Goal: Communication & Community: Answer question/provide support

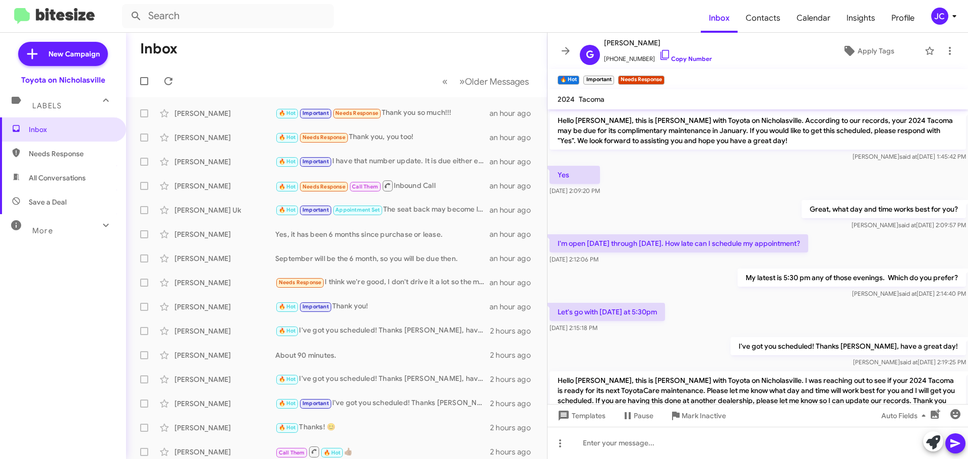
scroll to position [160, 0]
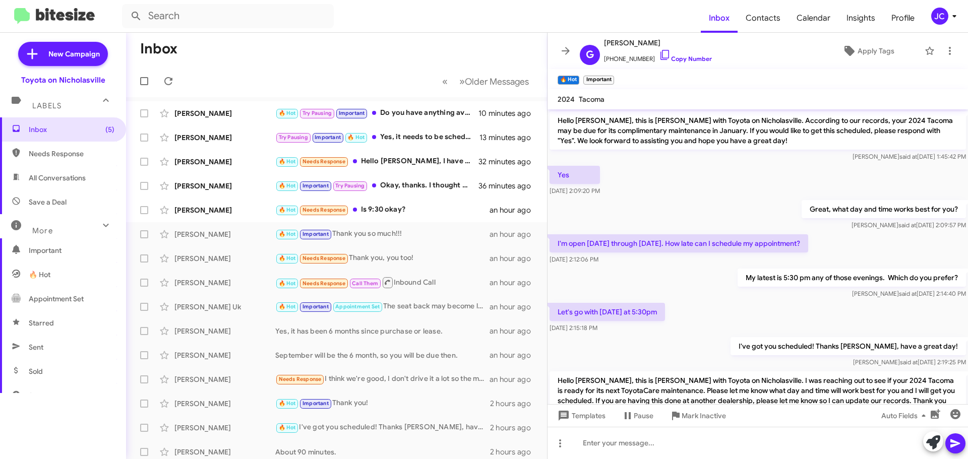
scroll to position [160, 0]
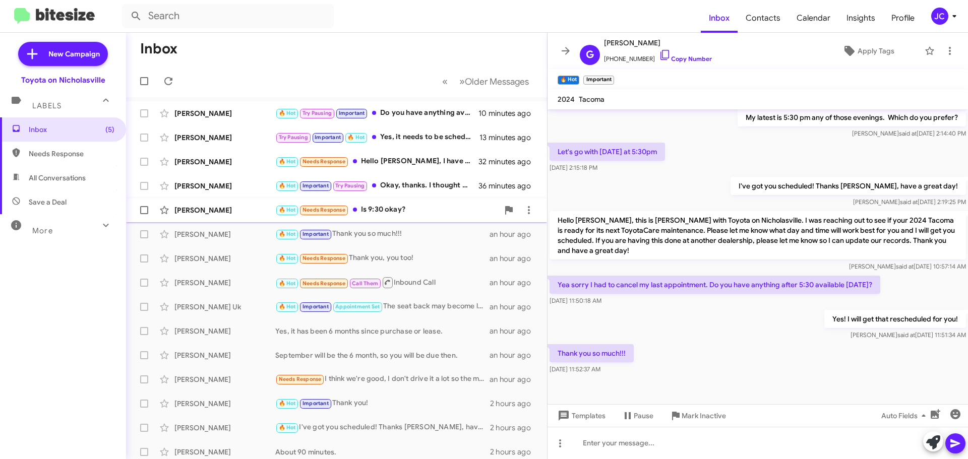
click at [227, 202] on div "Braden Doudna 🔥 Hot Needs Response Is 9:30 okay? an hour ago" at bounding box center [336, 210] width 405 height 20
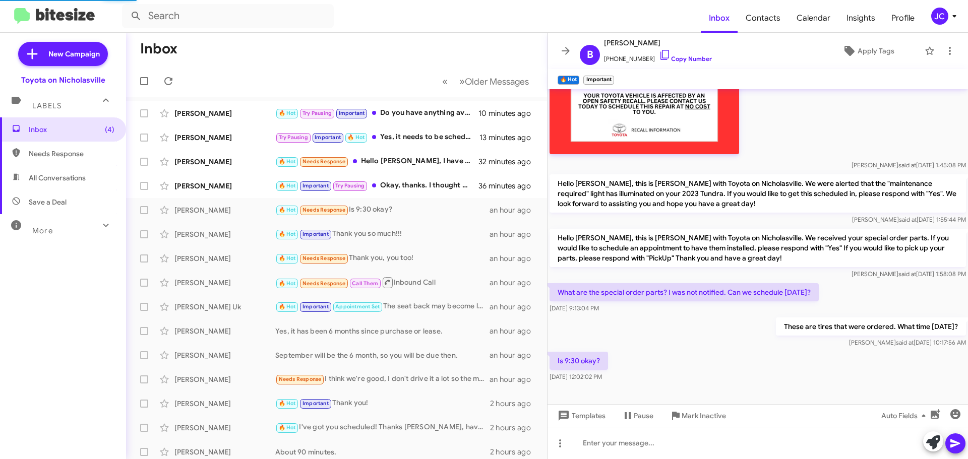
scroll to position [411, 0]
click at [594, 422] on span "Templates" at bounding box center [581, 416] width 50 height 18
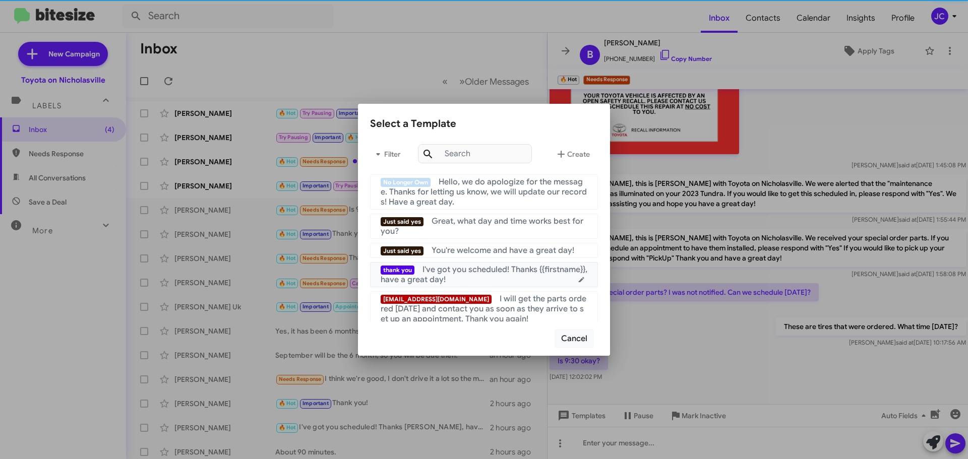
click at [488, 277] on div "thank you I've got you scheduled! Thanks {{firstname}}, have a great day!" at bounding box center [484, 275] width 207 height 20
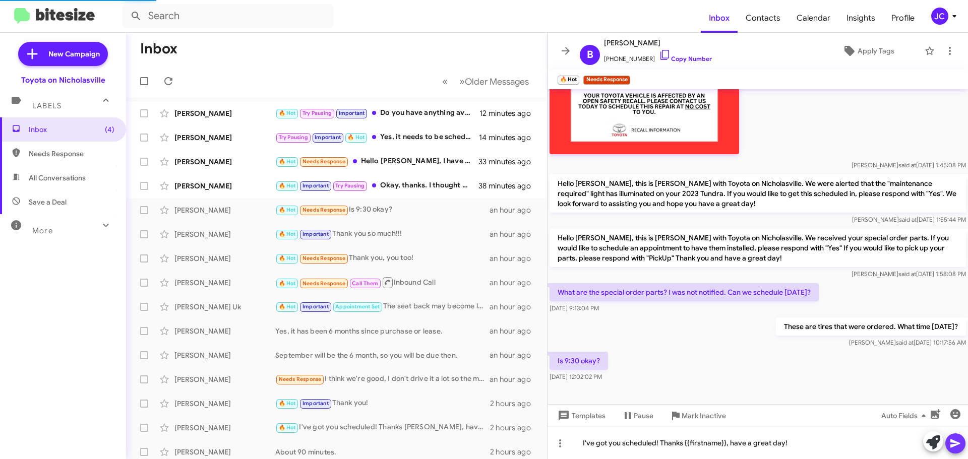
click at [958, 441] on icon at bounding box center [955, 444] width 12 height 12
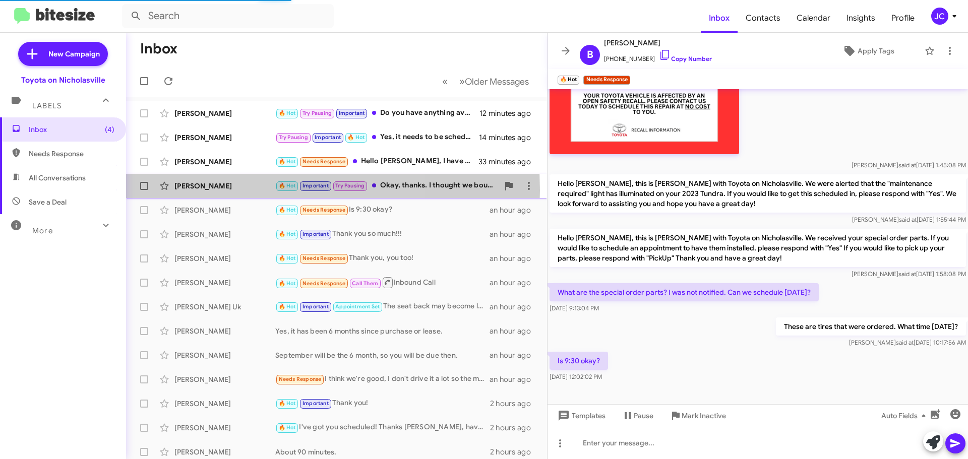
click at [226, 191] on div "[PERSON_NAME]" at bounding box center [224, 186] width 101 height 10
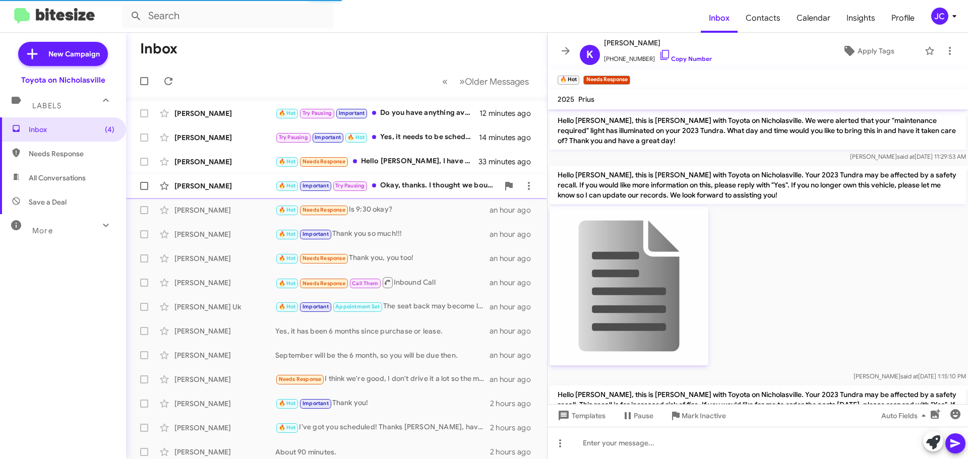
scroll to position [582, 0]
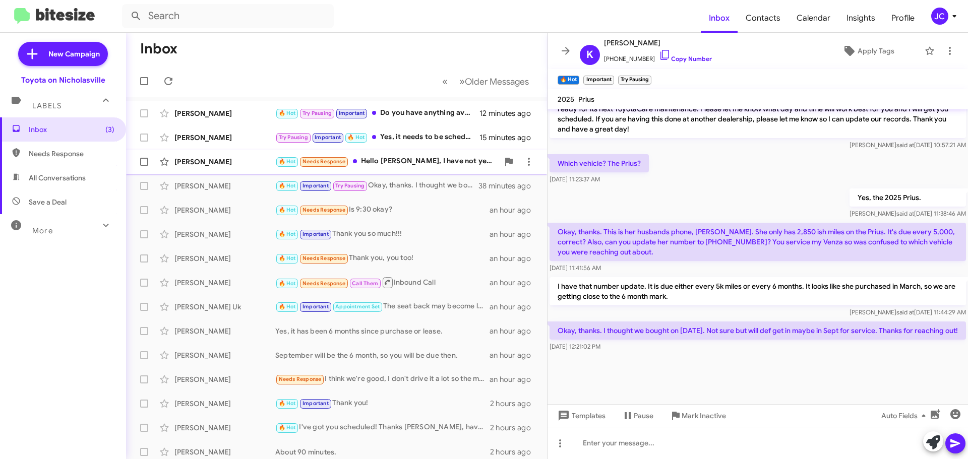
click at [224, 162] on div "[PERSON_NAME]" at bounding box center [224, 162] width 101 height 10
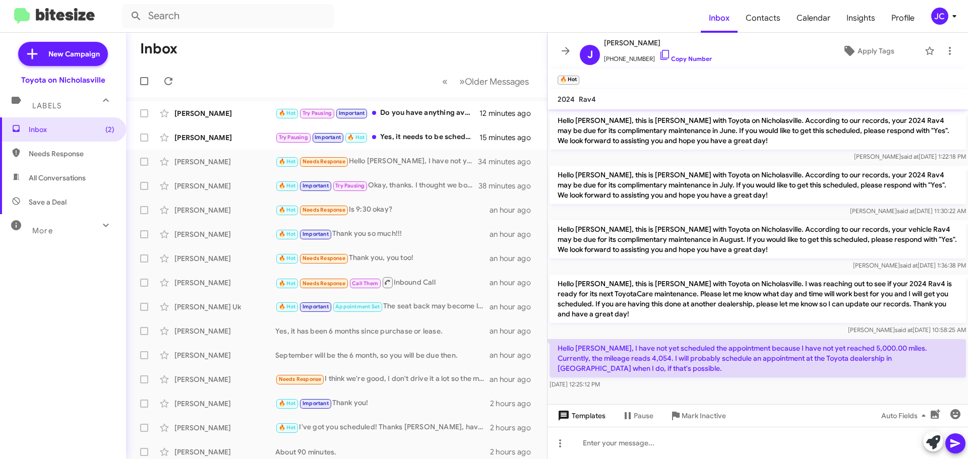
click at [584, 417] on span "Templates" at bounding box center [581, 416] width 50 height 18
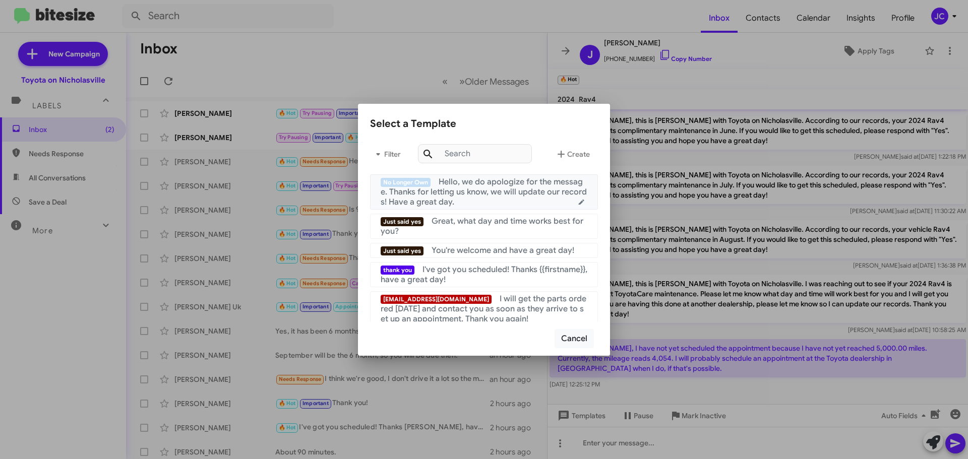
click at [454, 190] on span "Hello, we do apologize for the message. Thanks for letting us know, we will upd…" at bounding box center [484, 192] width 206 height 30
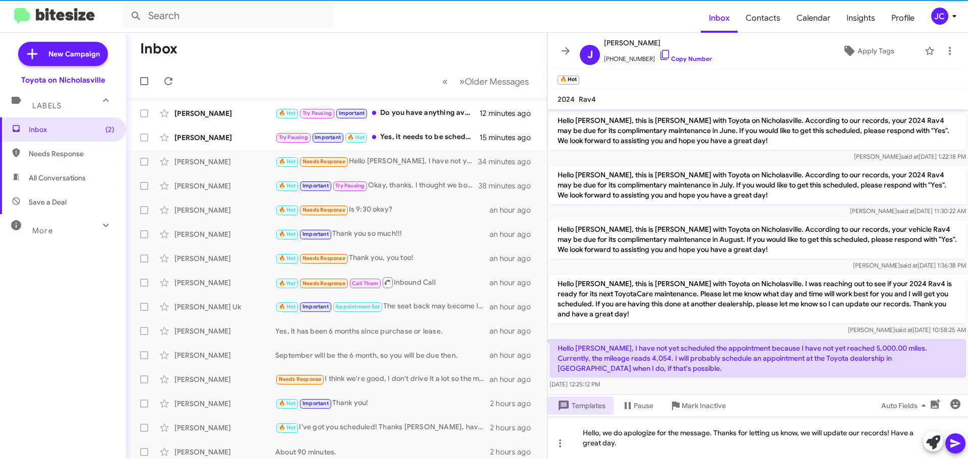
click at [958, 444] on icon at bounding box center [955, 444] width 10 height 9
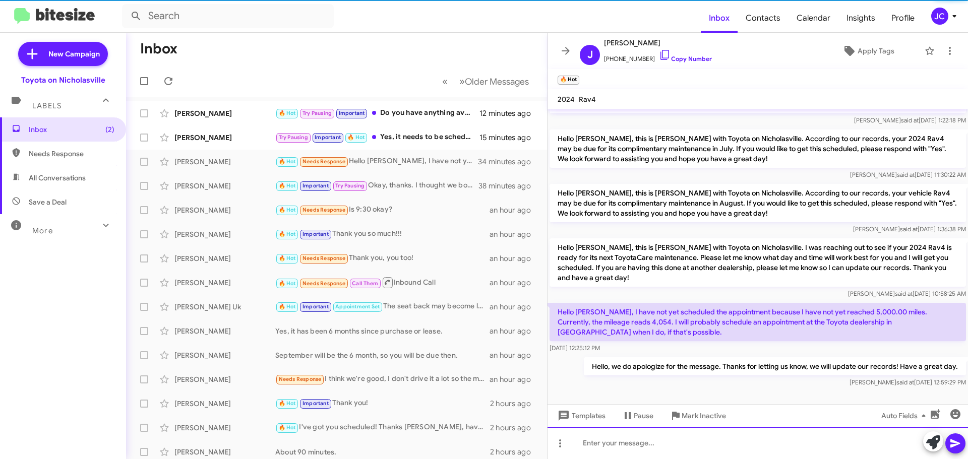
scroll to position [37, 0]
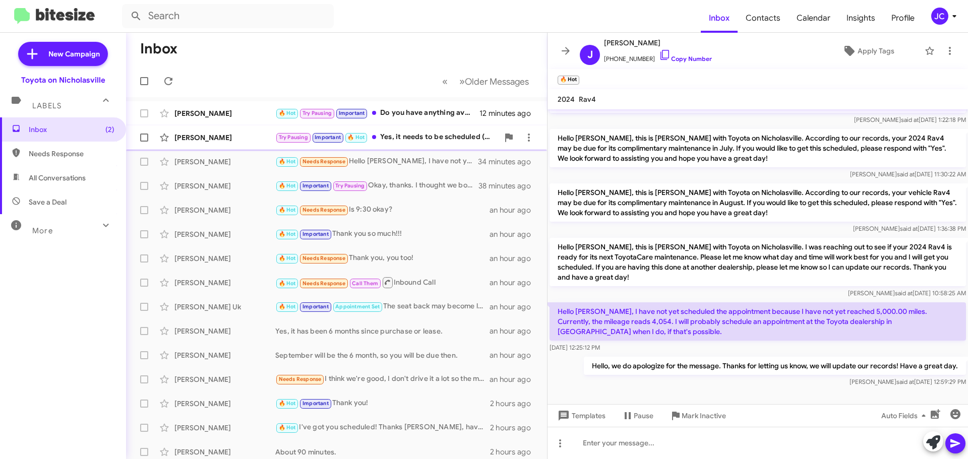
click at [239, 142] on div "[PERSON_NAME]" at bounding box center [224, 138] width 101 height 10
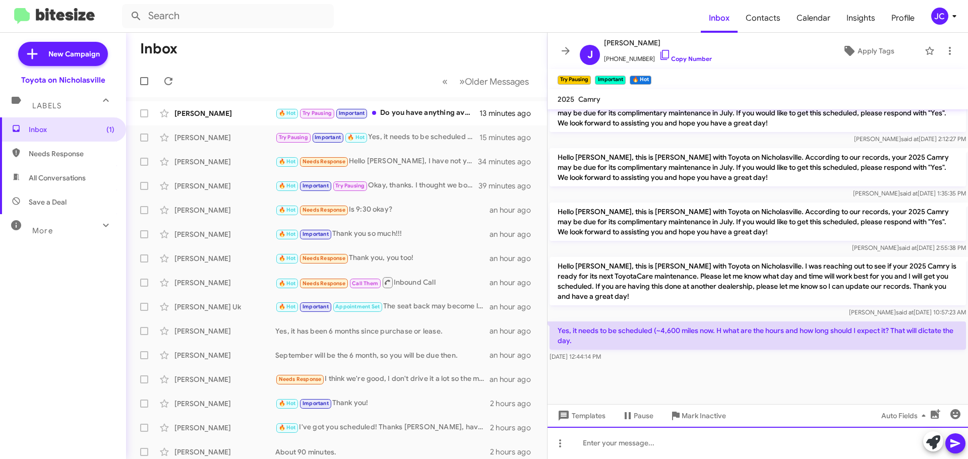
click at [594, 446] on div at bounding box center [758, 443] width 420 height 32
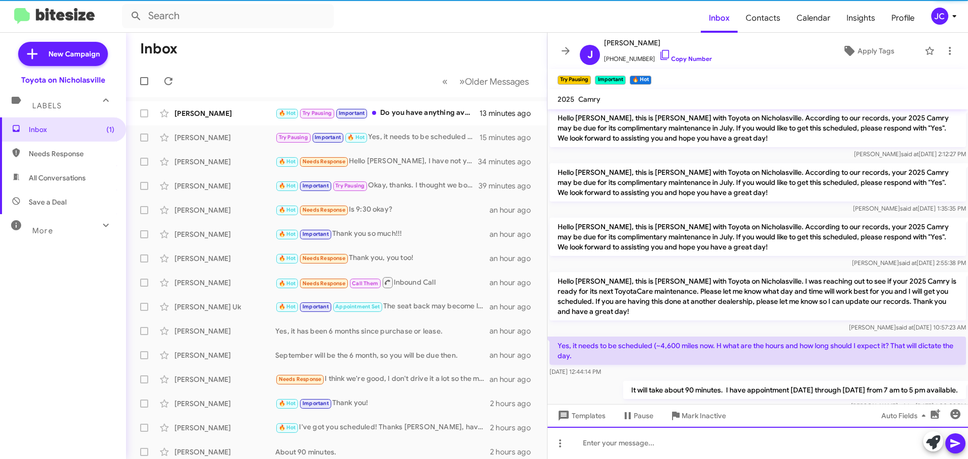
scroll to position [0, 0]
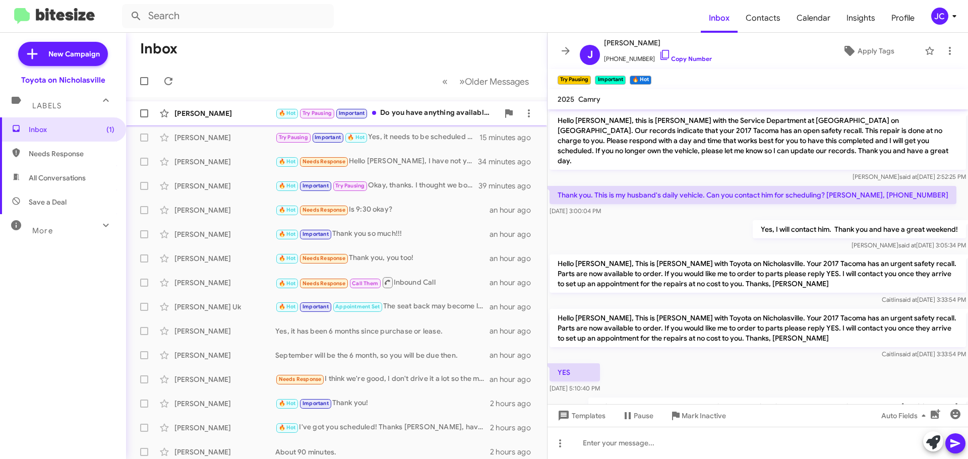
click at [188, 113] on div "[PERSON_NAME]" at bounding box center [224, 113] width 101 height 10
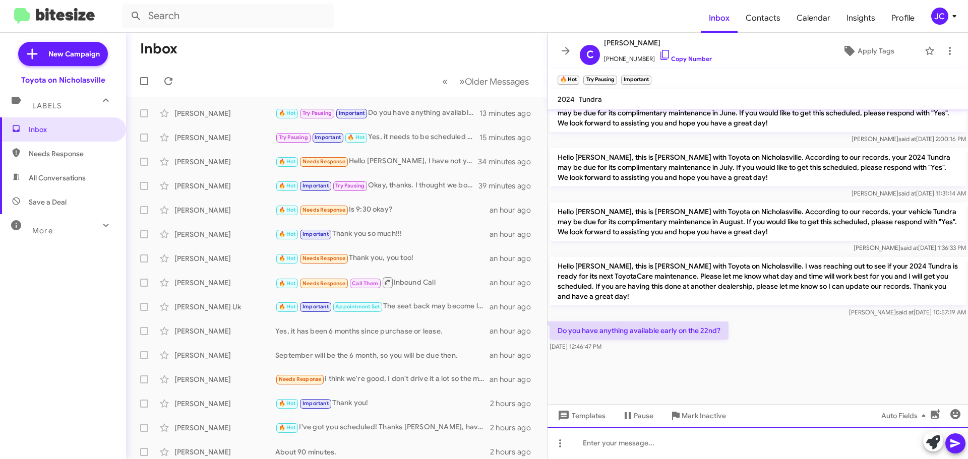
click at [652, 435] on div at bounding box center [758, 443] width 420 height 32
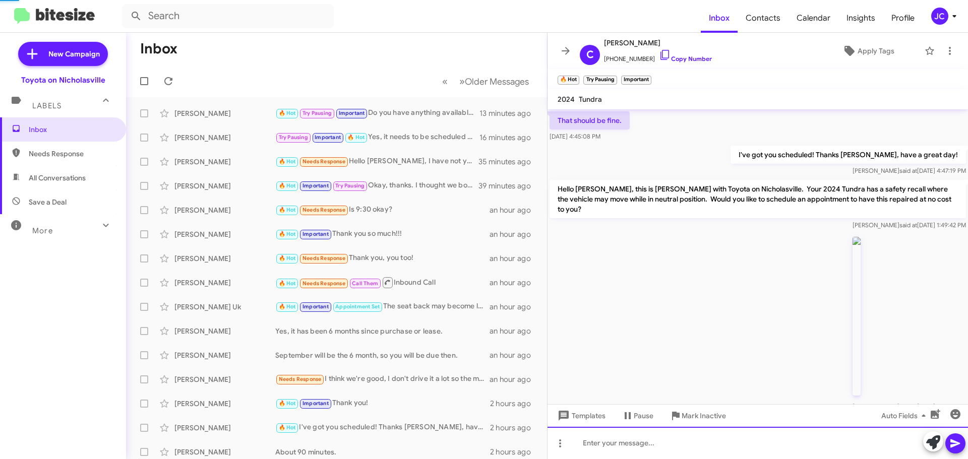
scroll to position [50, 0]
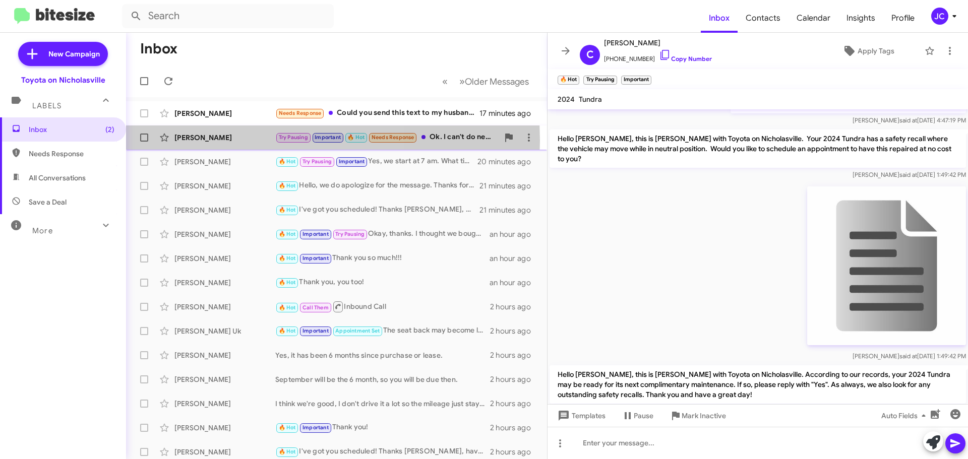
click at [216, 141] on div "[PERSON_NAME]" at bounding box center [224, 138] width 101 height 10
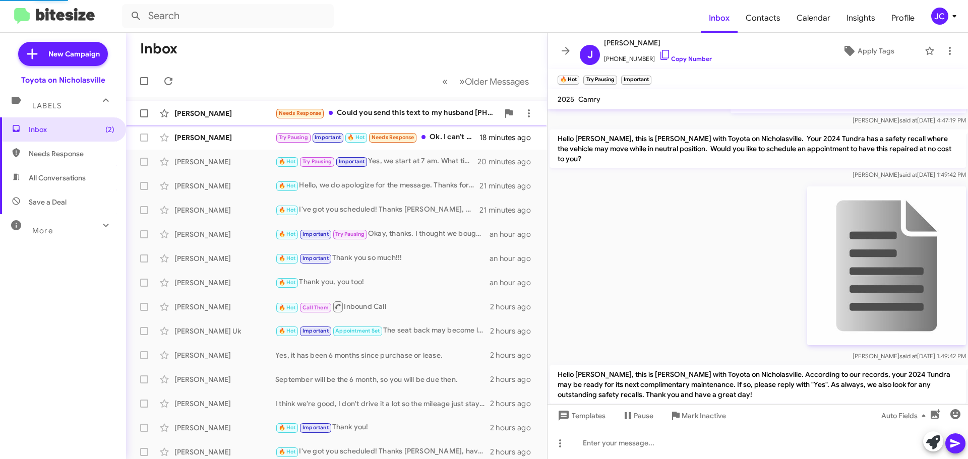
scroll to position [788, 0]
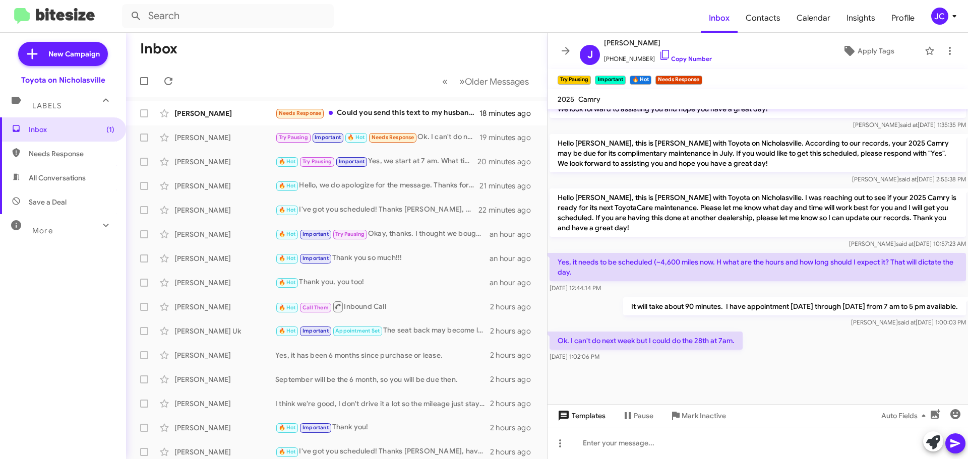
click at [587, 423] on span "Templates" at bounding box center [581, 416] width 50 height 18
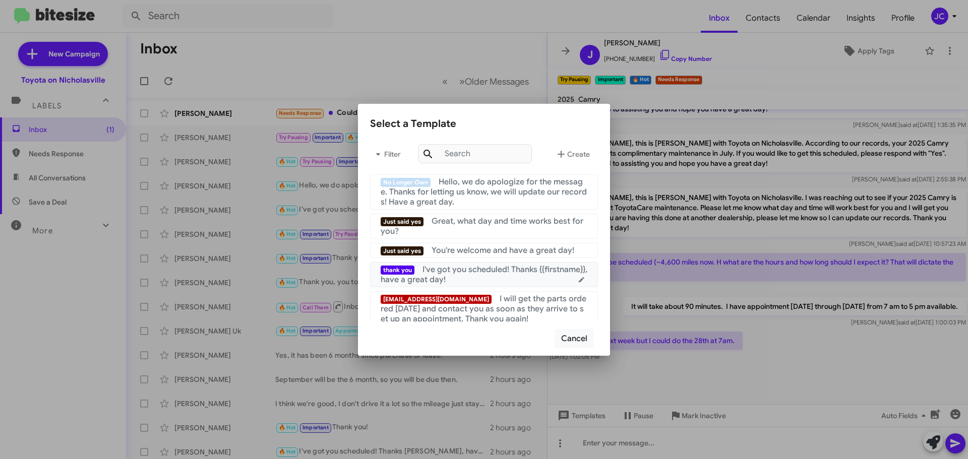
click at [473, 264] on mat-list-item "thank you I've got you scheduled! Thanks {{firstname}}, have a great day!" at bounding box center [484, 274] width 228 height 25
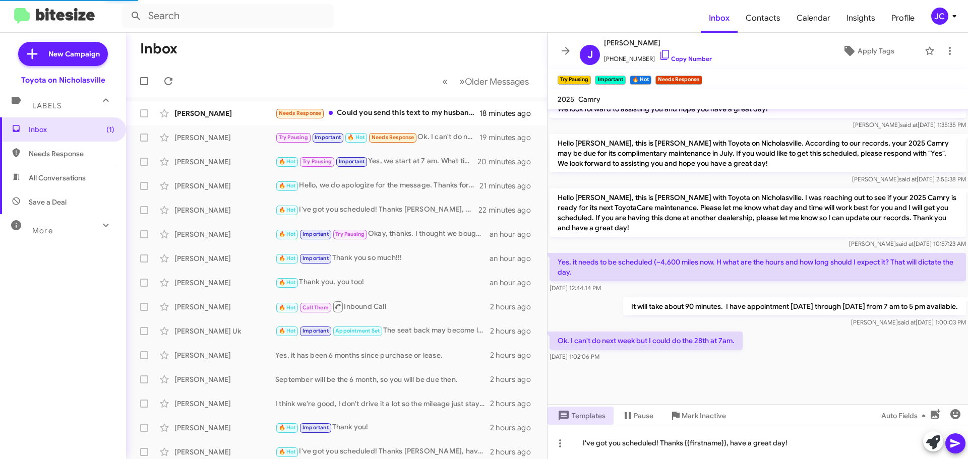
click at [962, 441] on button at bounding box center [955, 444] width 20 height 20
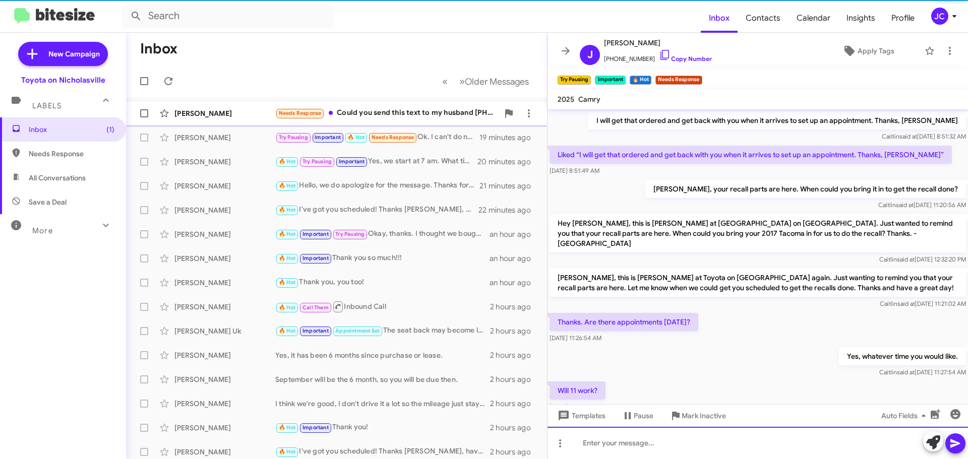
scroll to position [50, 0]
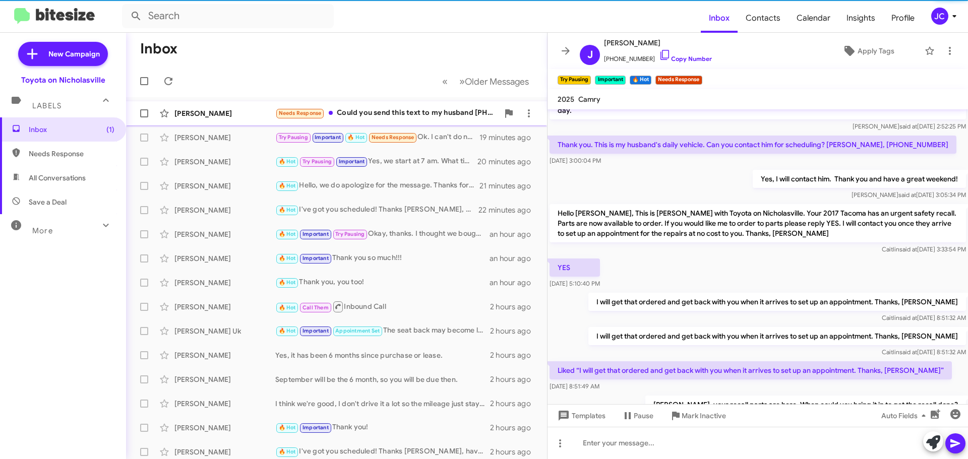
click at [226, 120] on div "Kerri Buchart Needs Response Could you send this text to my husband 859-230-305…" at bounding box center [336, 113] width 405 height 20
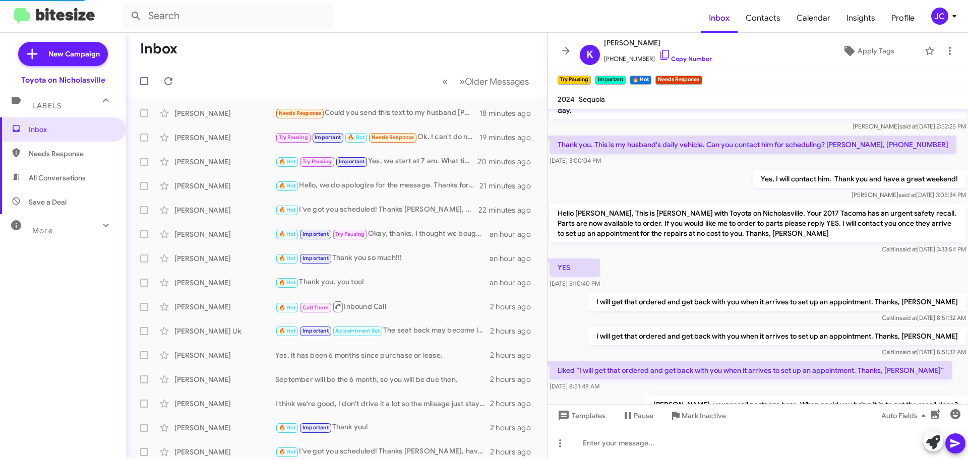
scroll to position [776, 0]
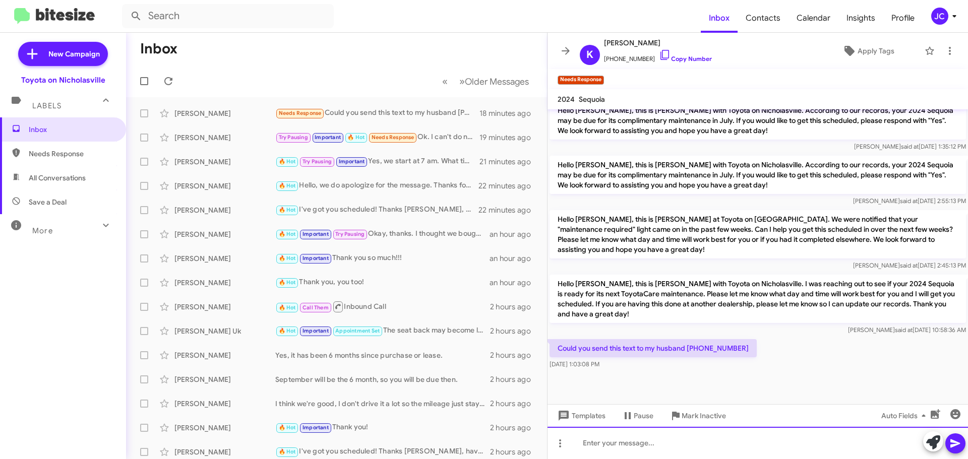
click at [604, 437] on div at bounding box center [758, 443] width 420 height 32
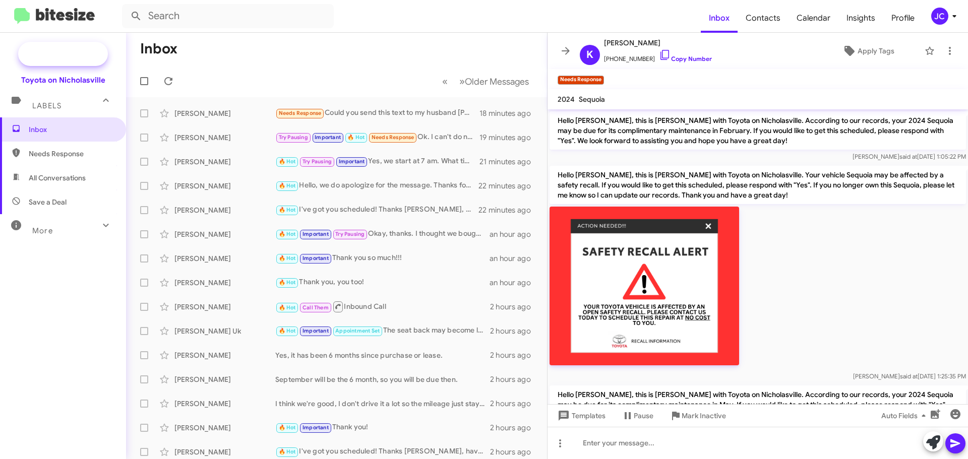
click at [50, 64] on span "New Campaign" at bounding box center [63, 54] width 90 height 24
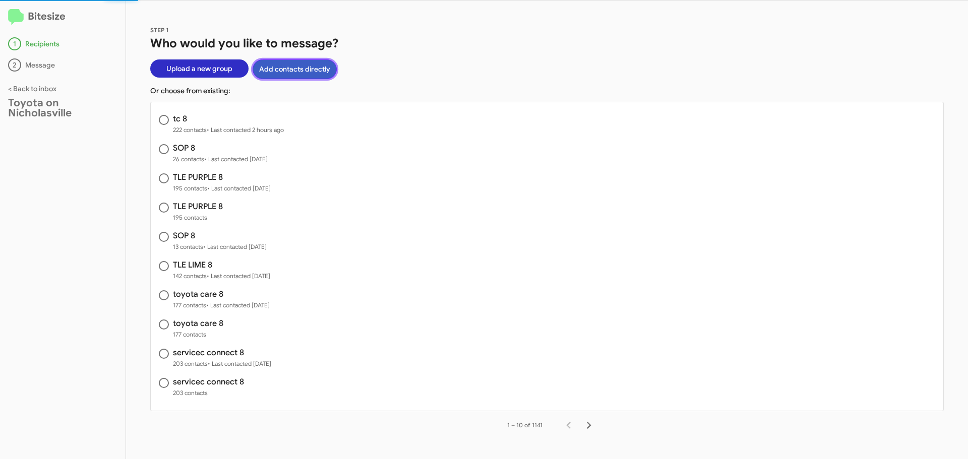
click at [282, 69] on button "Add contacts directly" at bounding box center [295, 69] width 84 height 20
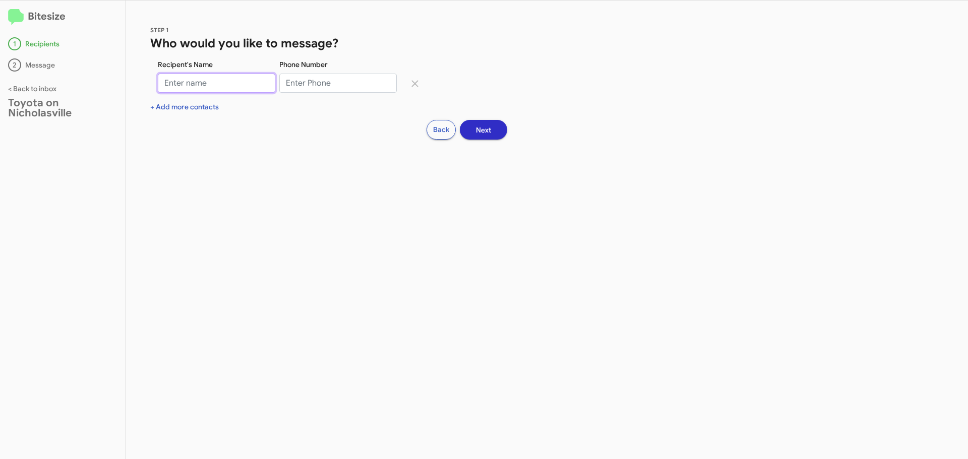
click at [214, 88] on input "Recipent's Name" at bounding box center [216, 83] width 117 height 19
type input "[PERSON_NAME]"
type input "8592303058"
click at [501, 132] on button "Next" at bounding box center [483, 130] width 47 height 20
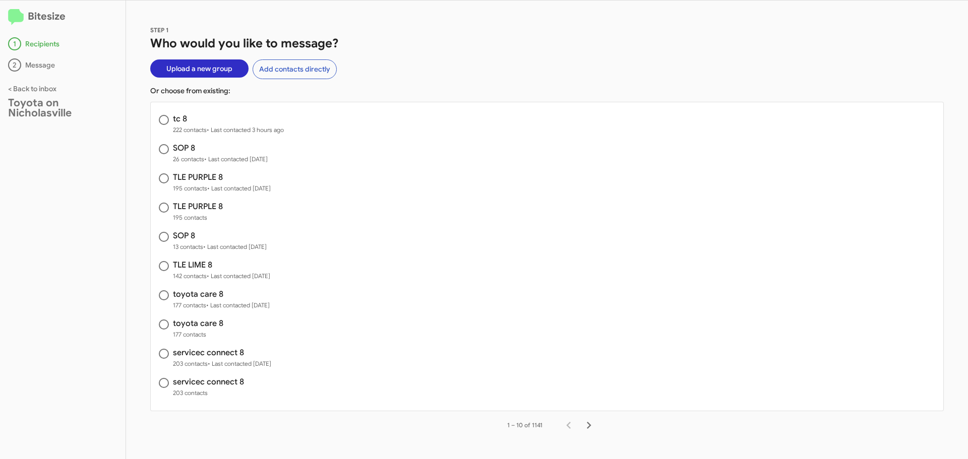
click at [50, 18] on h2 "Bitesize" at bounding box center [62, 17] width 109 height 17
click at [25, 20] on h2 "Bitesize" at bounding box center [62, 17] width 109 height 17
click at [6, 21] on div "Bitesize 1 Recipients 2 Message < Back to inbox Toyota on Nicholasville" at bounding box center [63, 230] width 126 height 459
click at [17, 16] on img at bounding box center [16, 17] width 16 height 16
